Goal: Transaction & Acquisition: Obtain resource

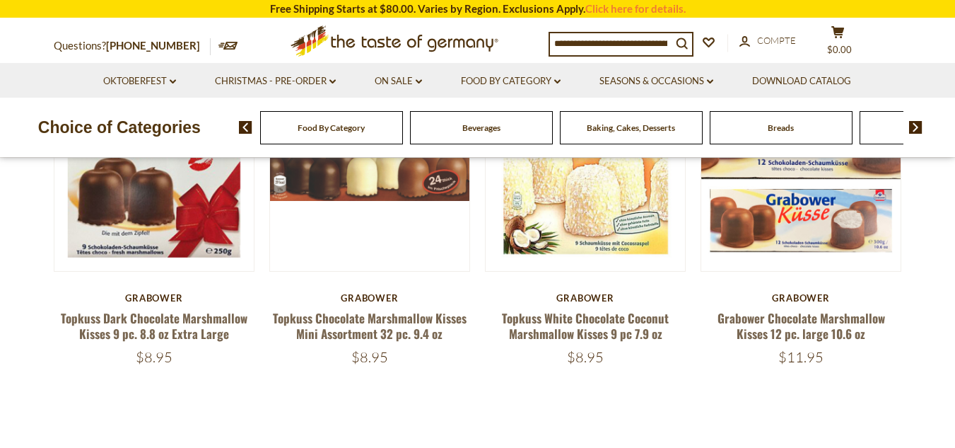
scroll to position [255, 0]
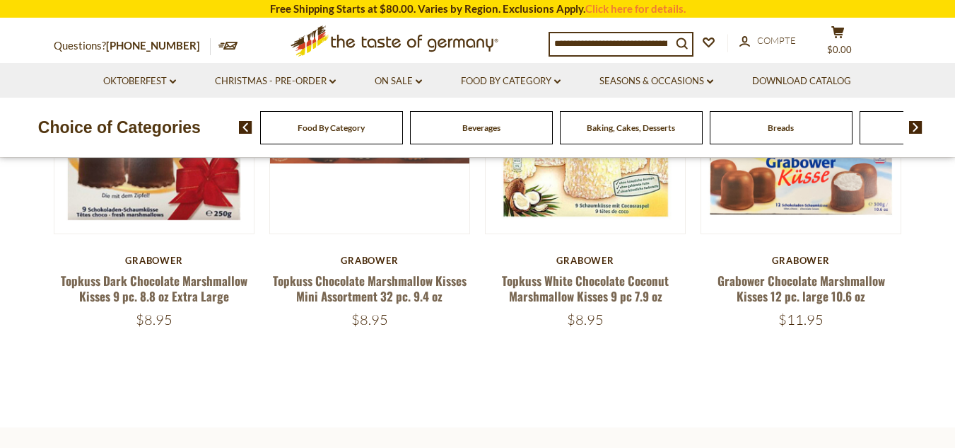
click at [218, 43] on icon at bounding box center [228, 46] width 20 height 8
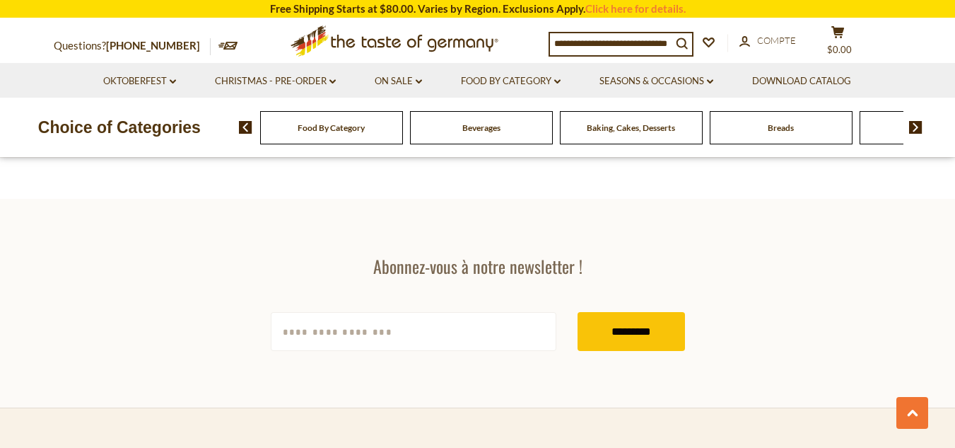
scroll to position [506, 0]
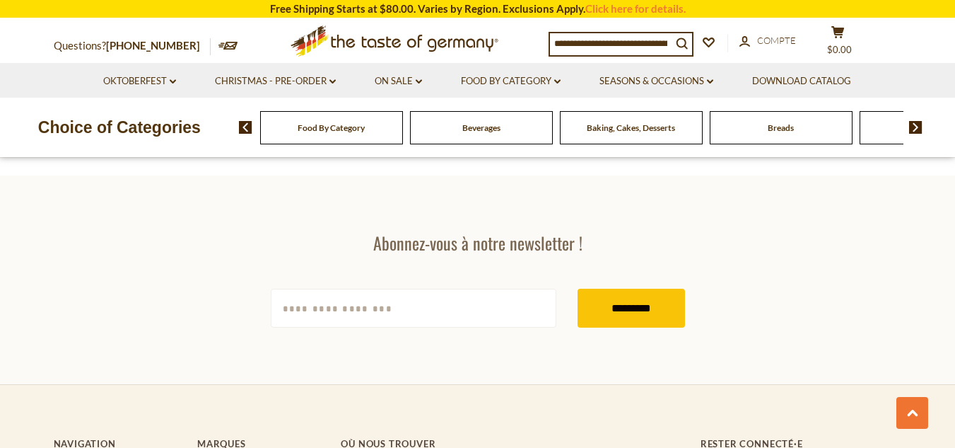
click at [281, 308] on input "[EMAIL_ADDRESS][DOMAIN_NAME]" at bounding box center [414, 307] width 286 height 39
type input "**********"
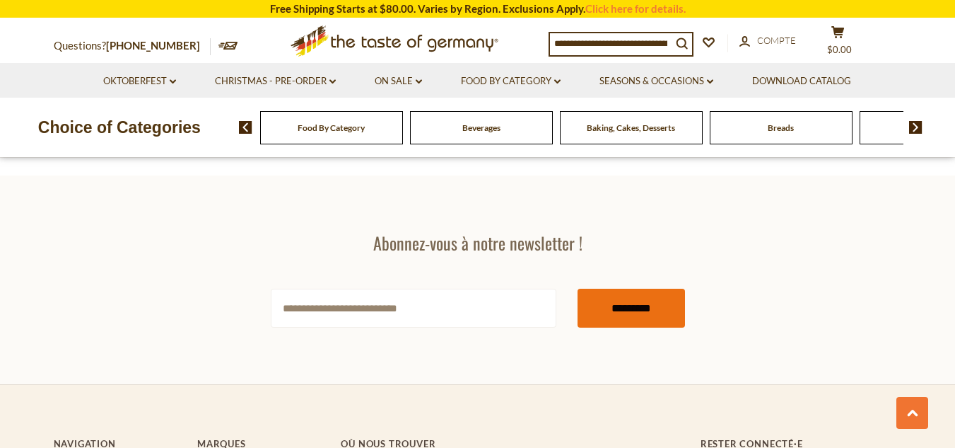
click at [613, 314] on input "*********" at bounding box center [631, 307] width 107 height 39
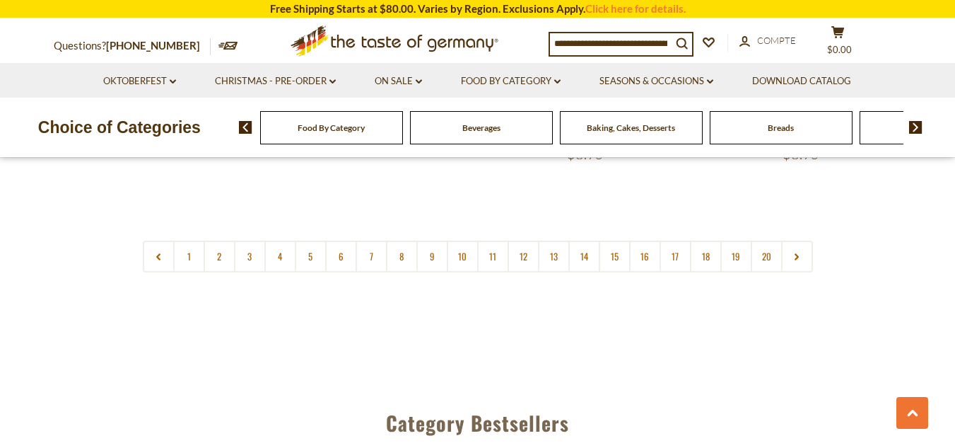
scroll to position [3516, 0]
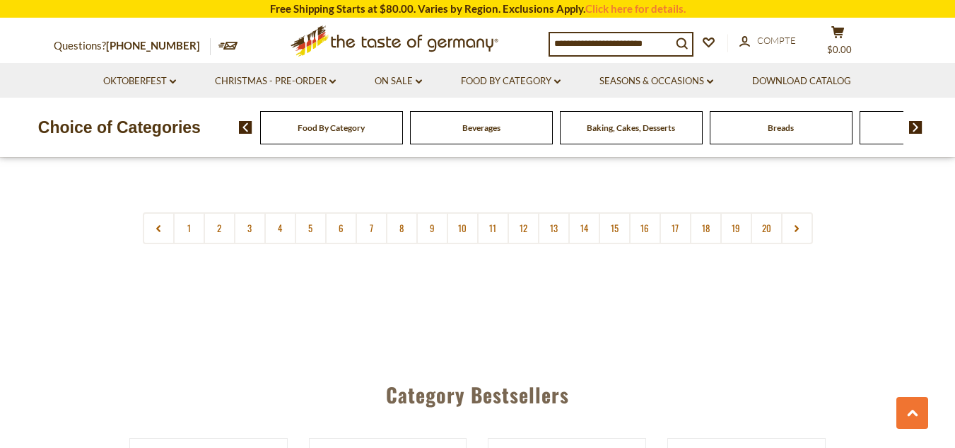
click at [916, 124] on img at bounding box center [915, 127] width 13 height 13
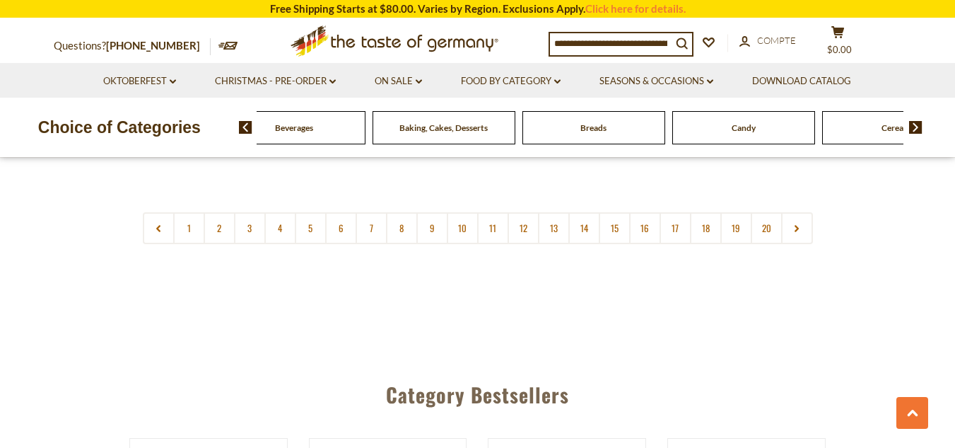
click at [916, 124] on img at bounding box center [915, 127] width 13 height 13
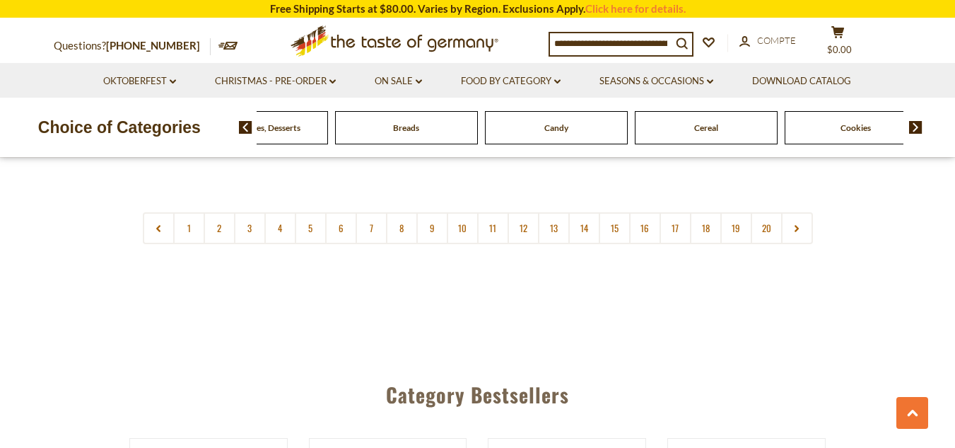
click at [916, 124] on img at bounding box center [915, 127] width 13 height 13
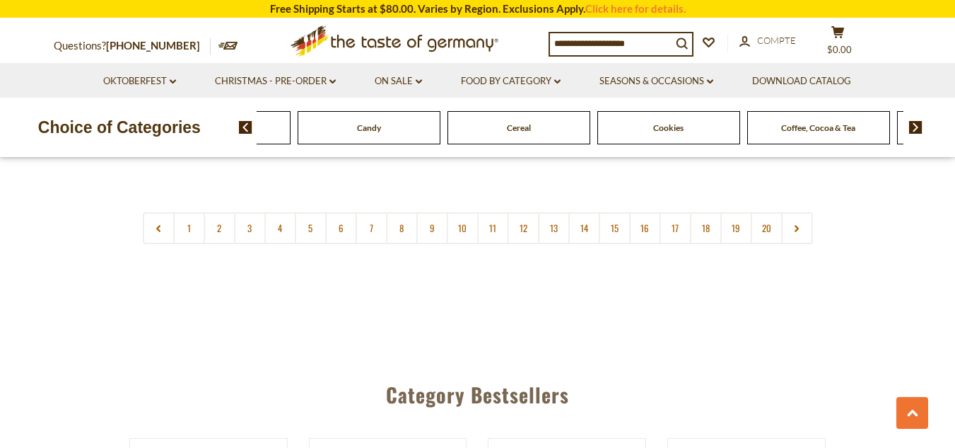
click at [916, 124] on img at bounding box center [915, 127] width 13 height 13
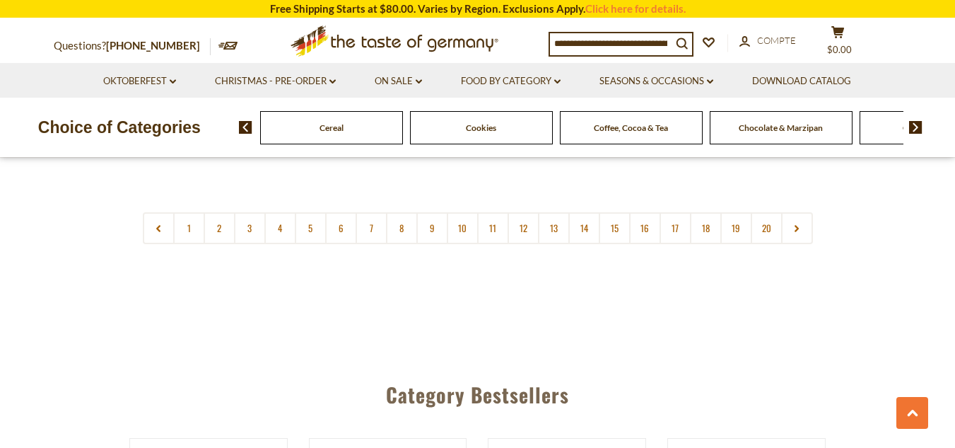
click at [916, 124] on img at bounding box center [915, 127] width 13 height 13
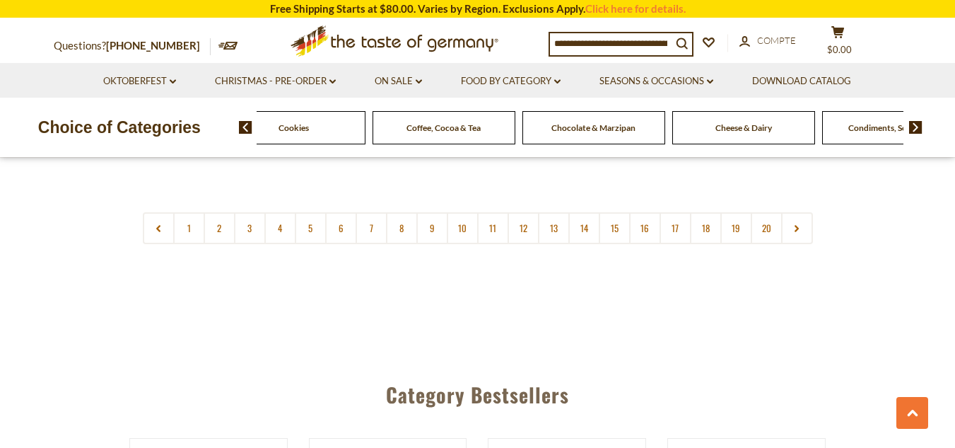
click at [916, 124] on img at bounding box center [915, 127] width 13 height 13
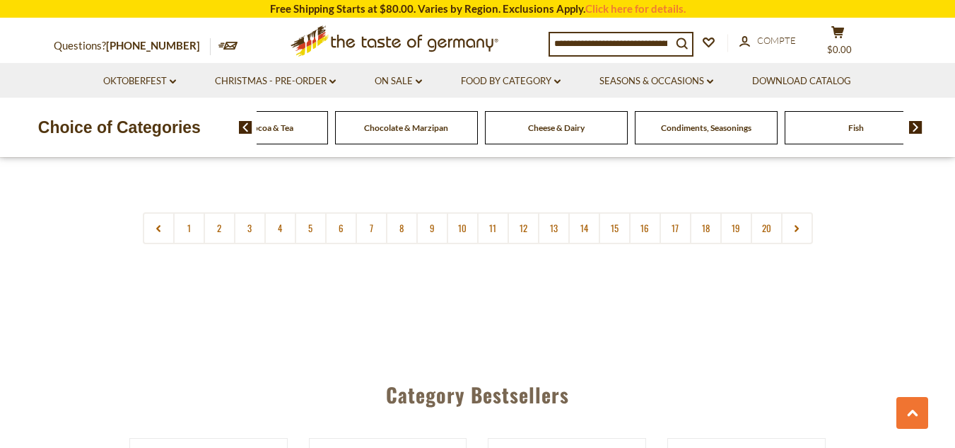
click at [916, 124] on img at bounding box center [915, 127] width 13 height 13
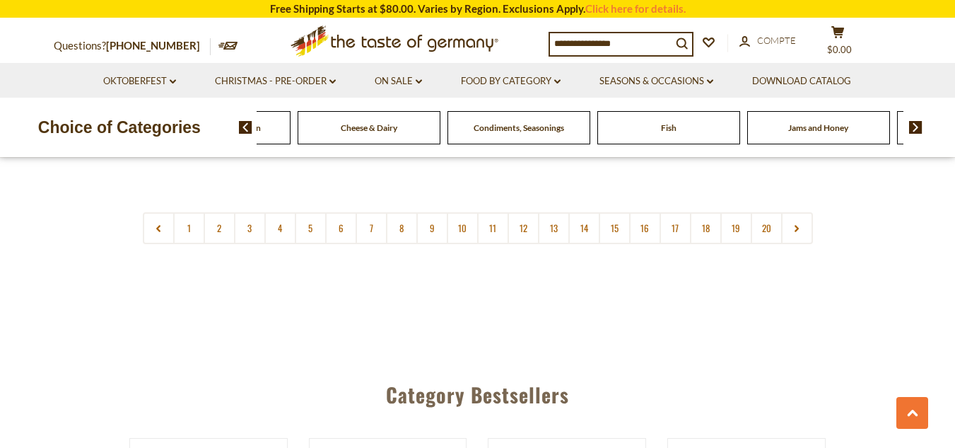
click at [916, 124] on img at bounding box center [915, 127] width 13 height 13
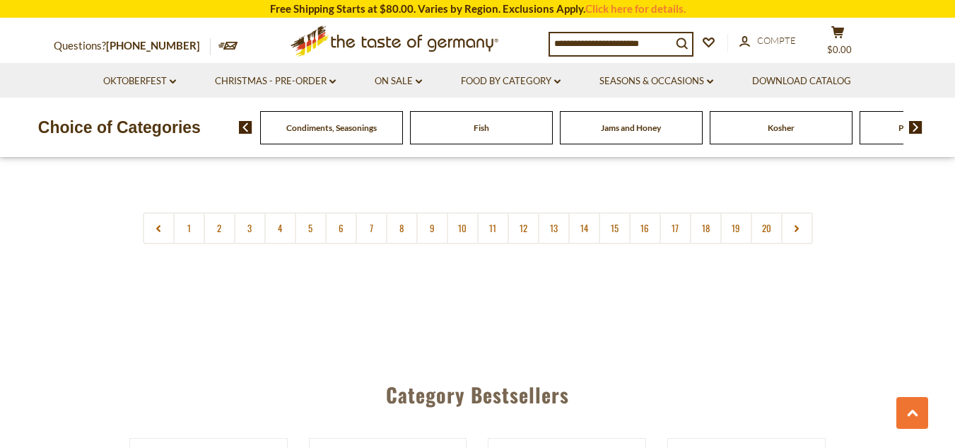
click at [916, 124] on img at bounding box center [915, 127] width 13 height 13
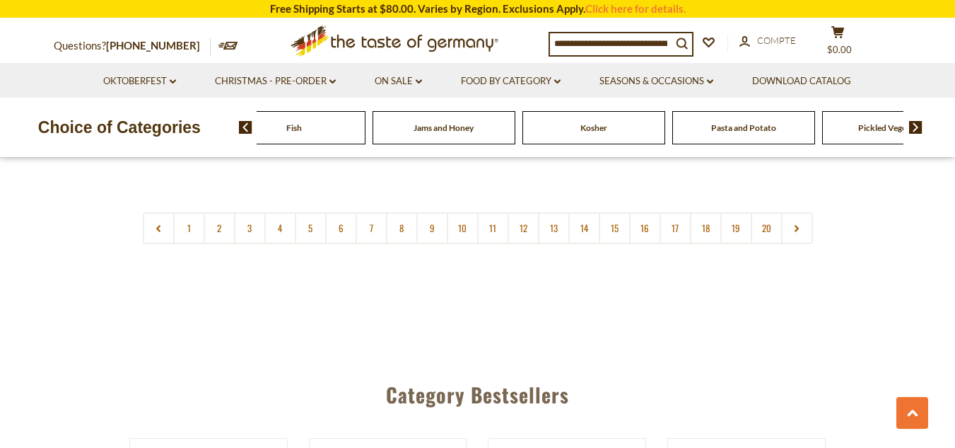
click at [916, 124] on img at bounding box center [915, 127] width 13 height 13
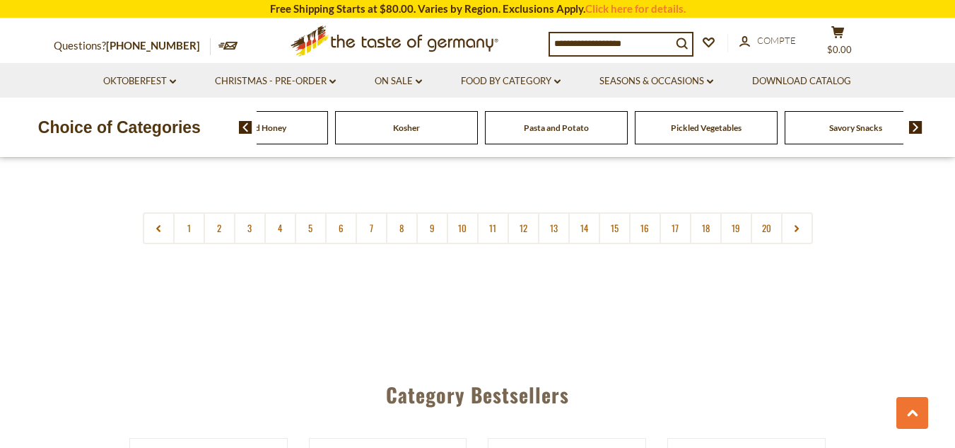
click at [916, 124] on img at bounding box center [915, 127] width 13 height 13
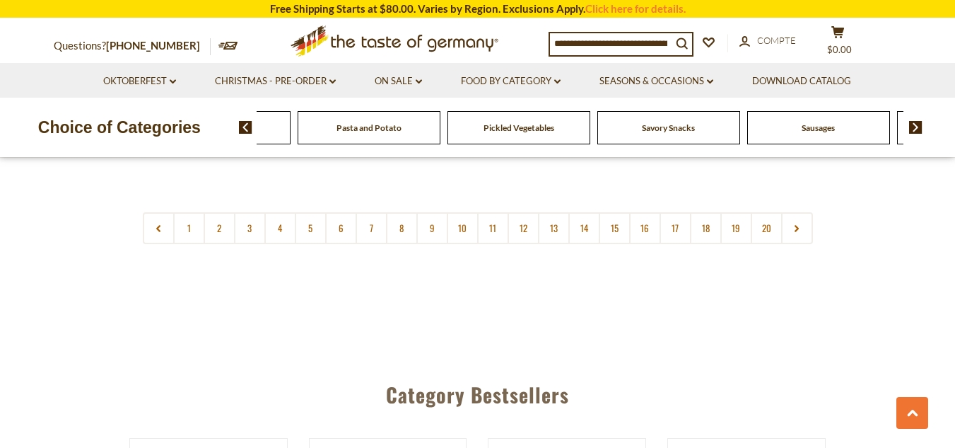
click at [916, 124] on img at bounding box center [915, 127] width 13 height 13
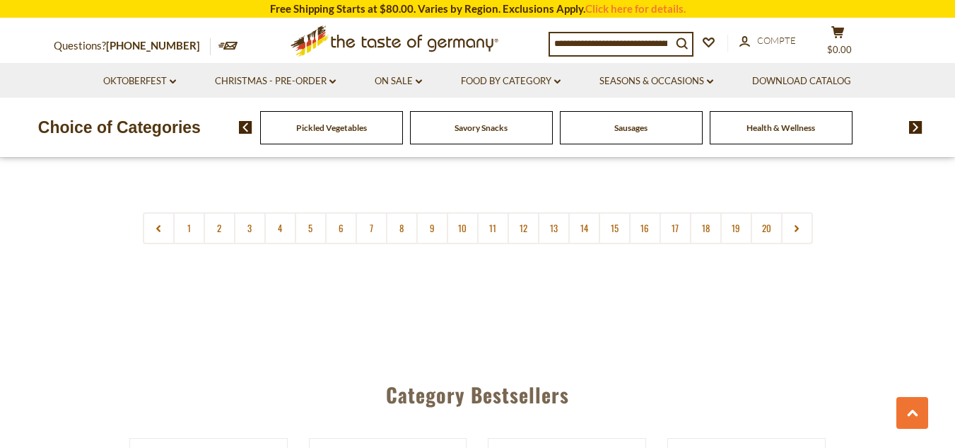
click at [916, 124] on img at bounding box center [915, 127] width 13 height 13
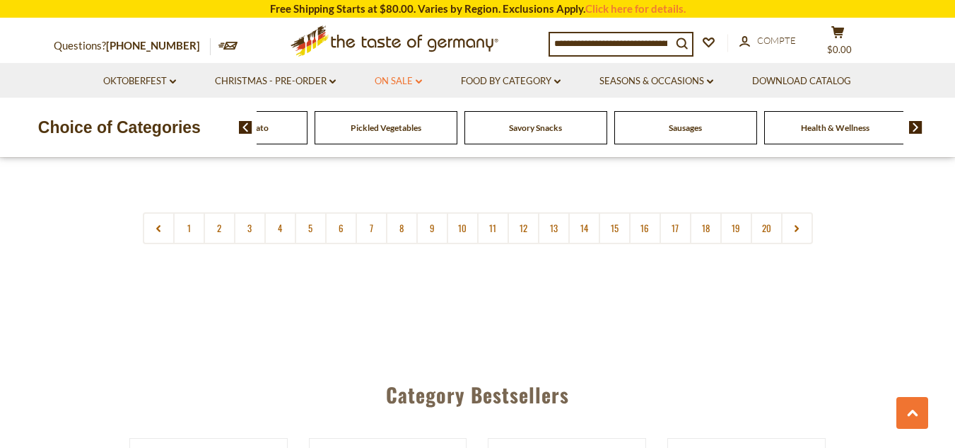
click at [418, 81] on icon at bounding box center [419, 81] width 6 height 4
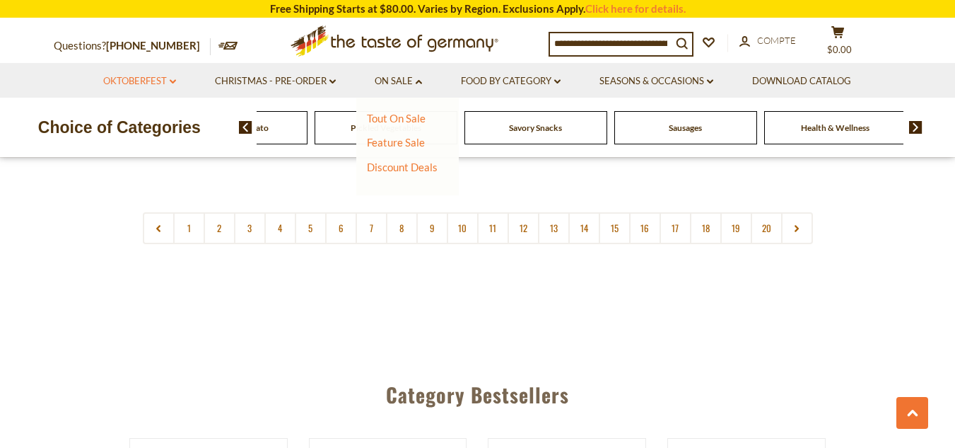
click at [171, 79] on icon "dropdown_arrow" at bounding box center [173, 81] width 6 height 5
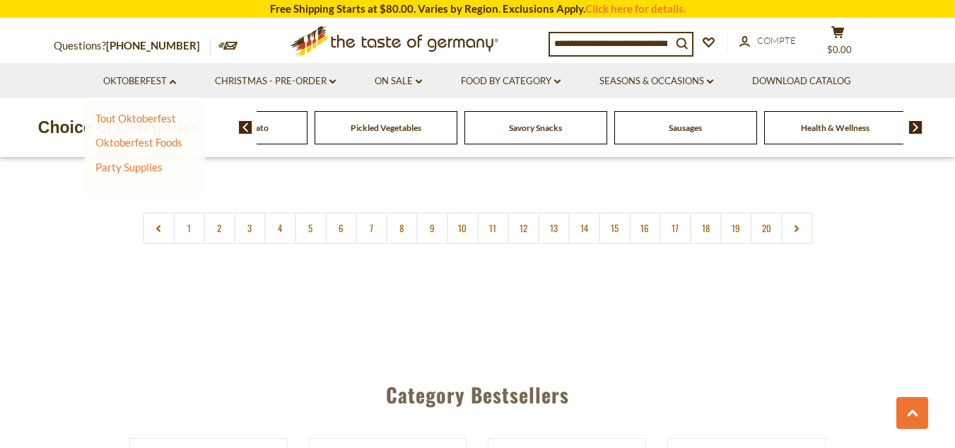
click at [554, 42] on input at bounding box center [611, 43] width 122 height 20
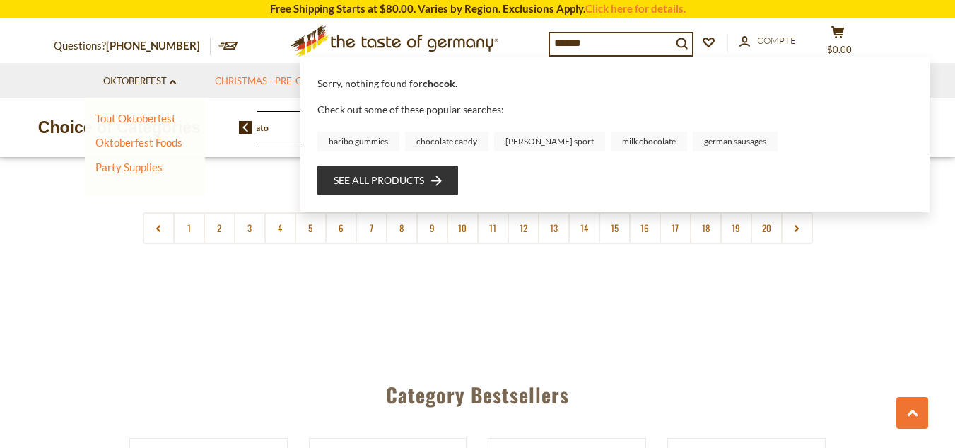
type input "******"
click at [259, 76] on link "Christmas - PRE-ORDER dropdown_arrow" at bounding box center [275, 82] width 121 height 16
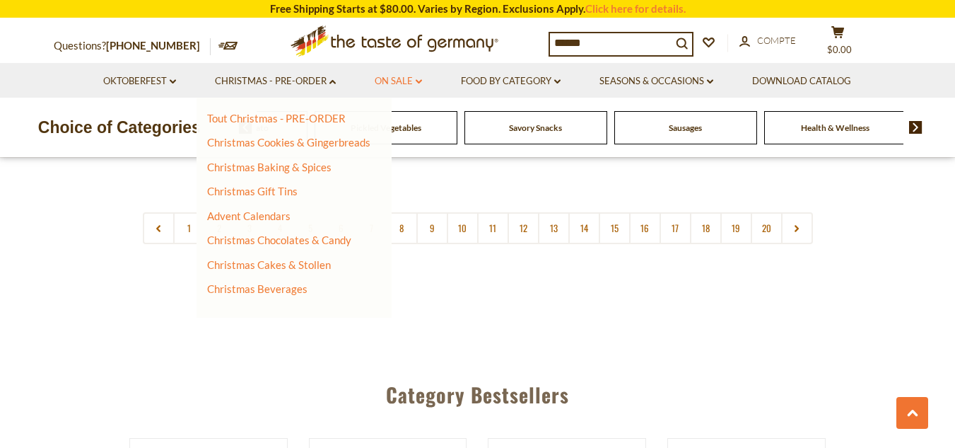
click at [416, 81] on icon "dropdown_arrow" at bounding box center [419, 81] width 6 height 5
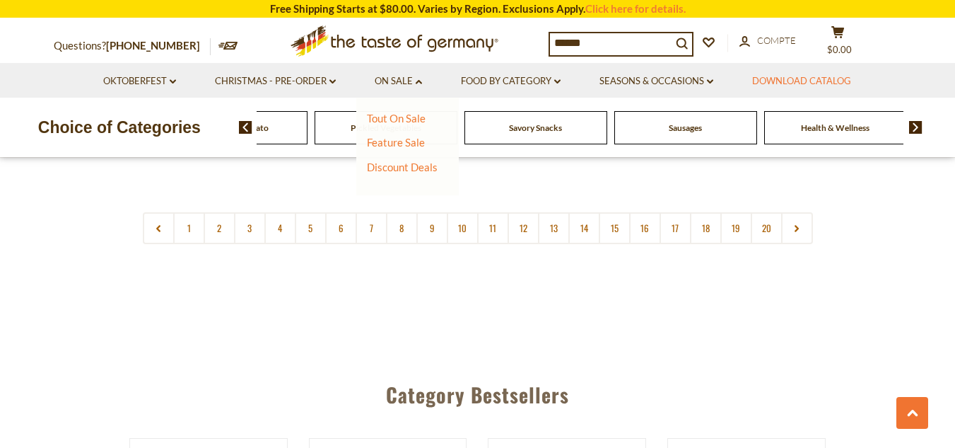
click at [795, 81] on link "Download Catalog" at bounding box center [801, 82] width 99 height 16
